Goal: Transaction & Acquisition: Purchase product/service

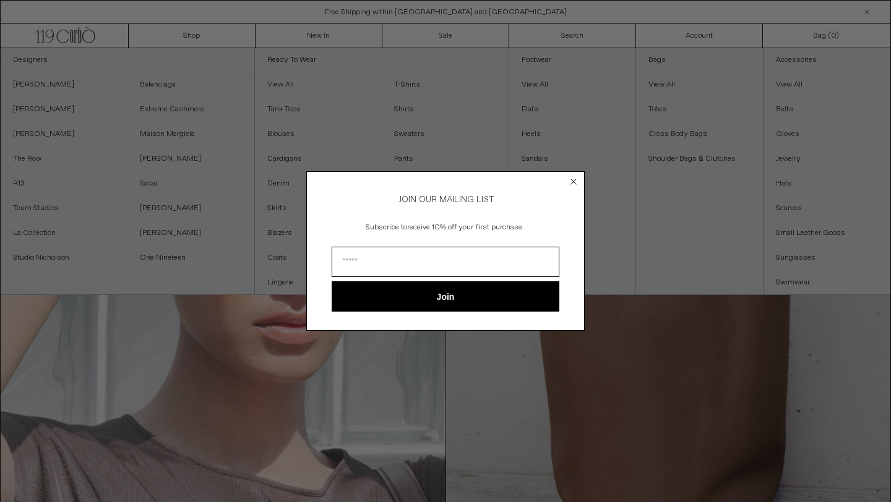
click at [572, 179] on icon "Close dialog" at bounding box center [573, 181] width 5 height 5
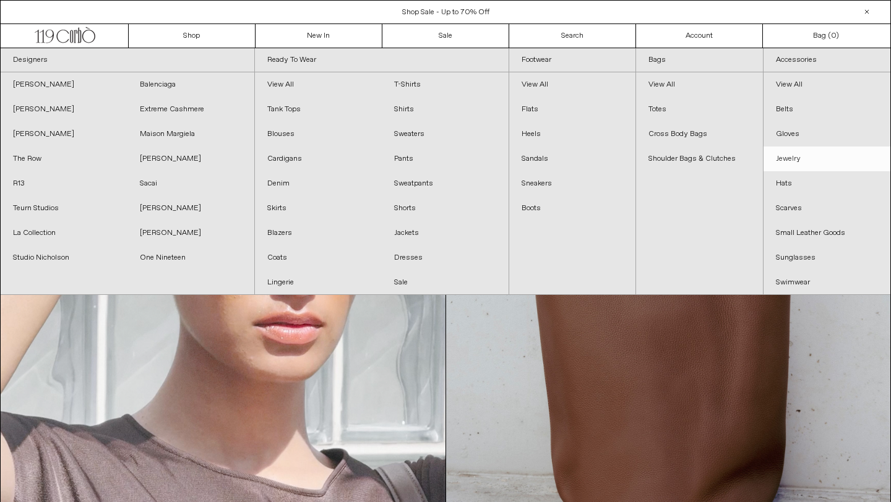
click at [785, 157] on link "Jewelry" at bounding box center [826, 159] width 127 height 25
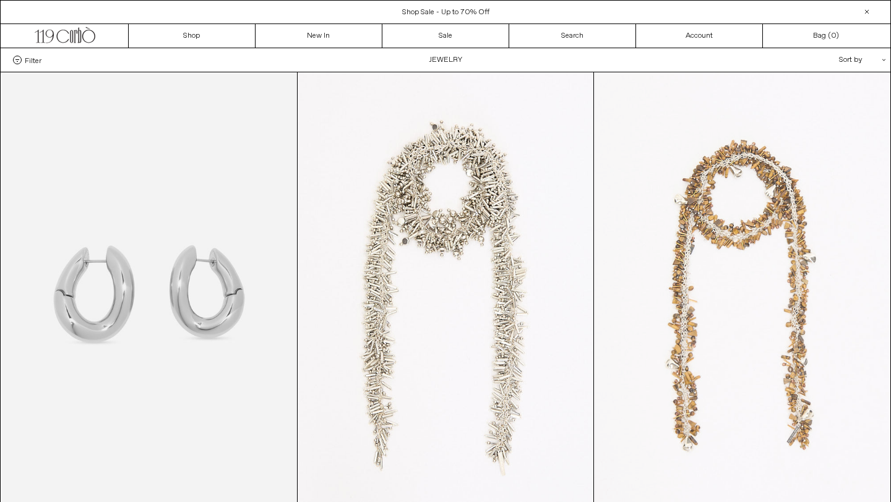
click at [762, 251] on at bounding box center [742, 294] width 296 height 444
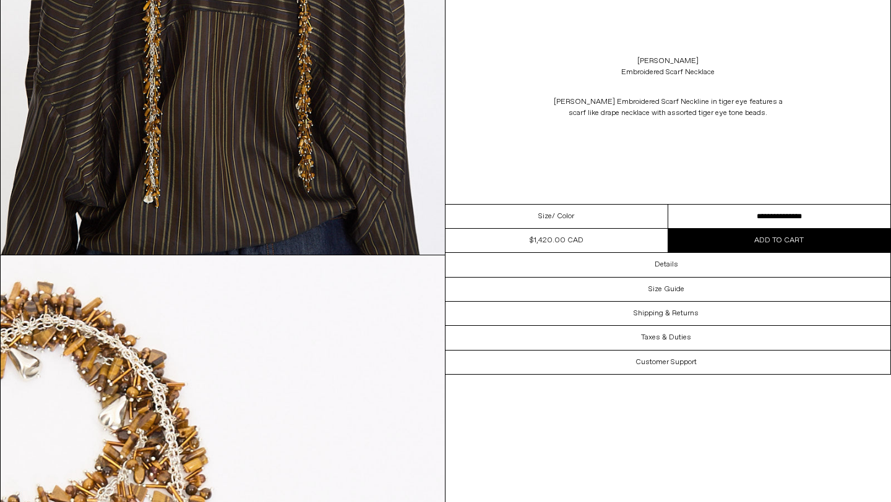
scroll to position [2042, 0]
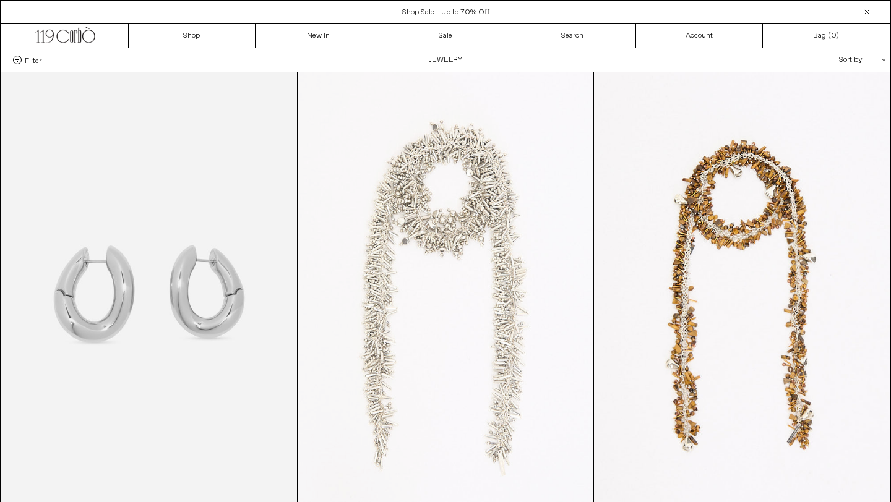
click at [496, 255] on at bounding box center [446, 294] width 296 height 444
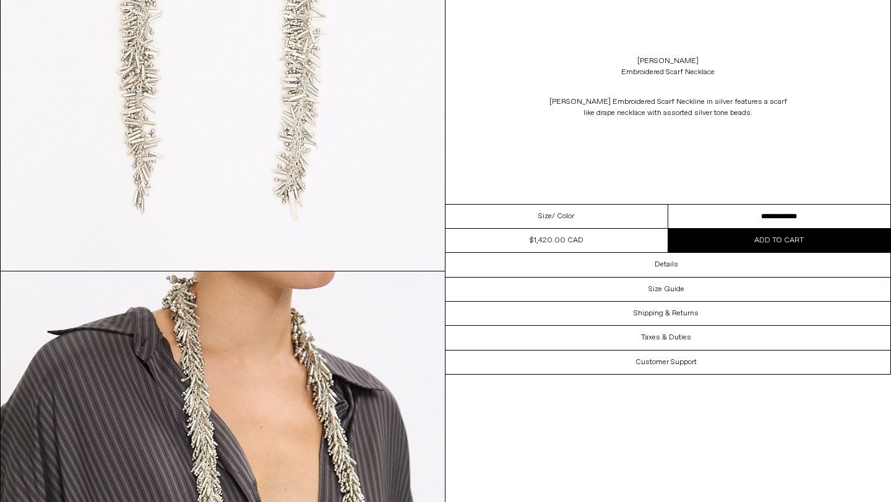
scroll to position [728, 0]
